Goal: Task Accomplishment & Management: Manage account settings

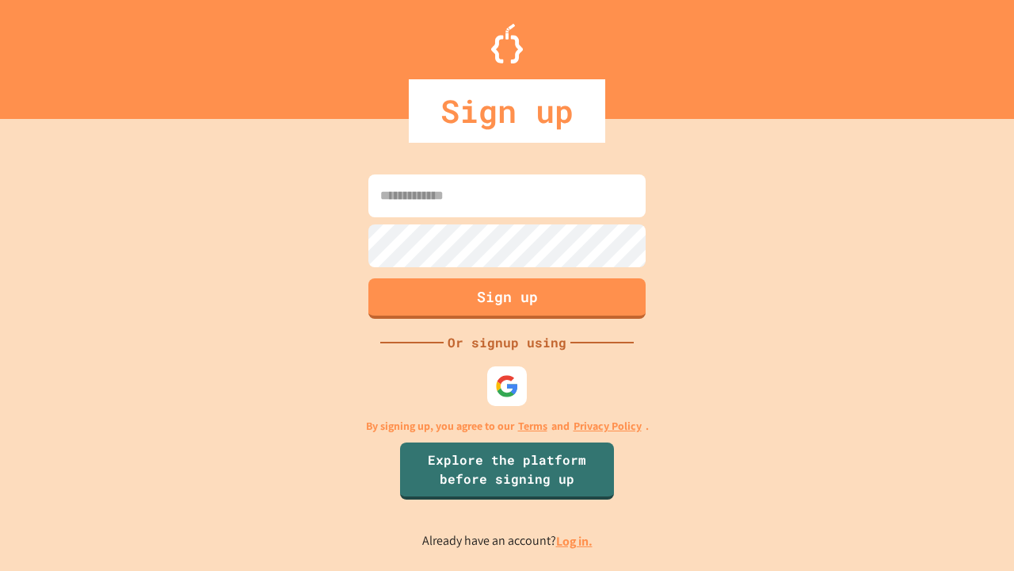
click at [575, 540] on link "Log in." at bounding box center [574, 541] width 36 height 17
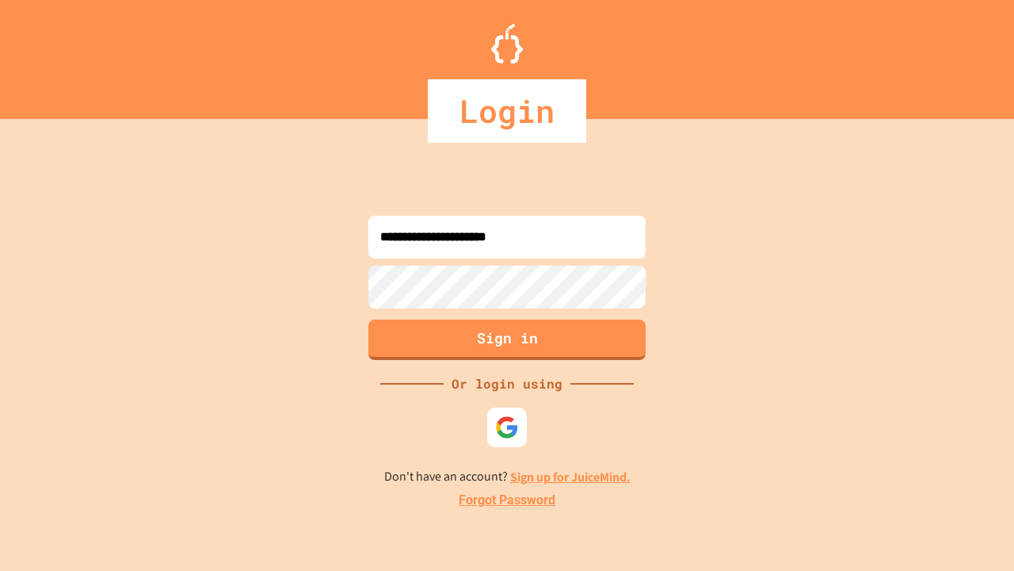
type input "**********"
